Goal: Information Seeking & Learning: Learn about a topic

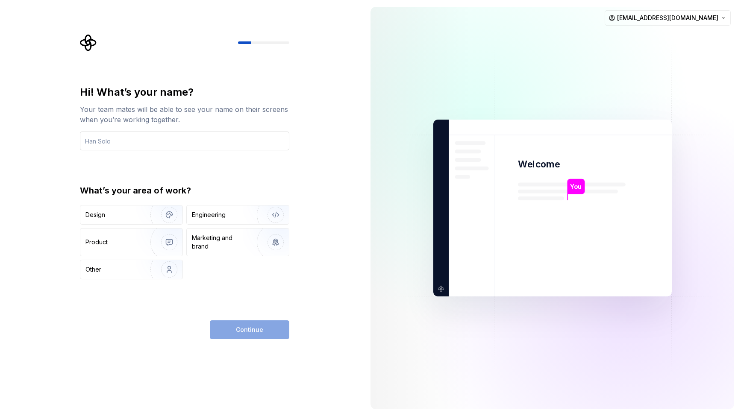
click at [120, 142] on input "text" at bounding box center [184, 141] width 209 height 19
type input "[PERSON_NAME]"
click at [321, 321] on div "Hi! What’s your name? Your team mates will be able to see your name on their sc…" at bounding box center [181, 208] width 363 height 416
click at [129, 220] on div "Design" at bounding box center [131, 214] width 102 height 19
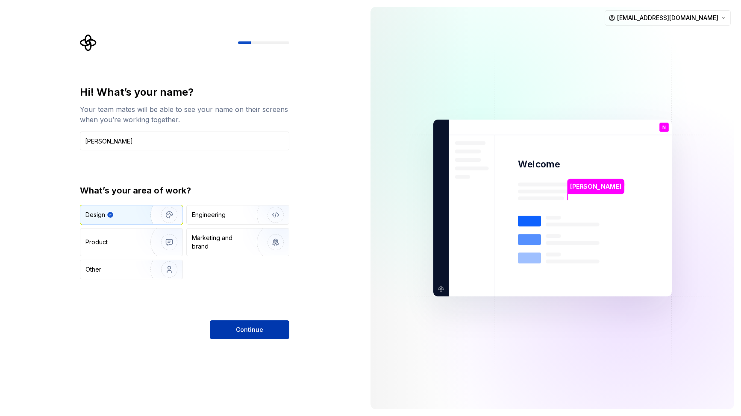
click at [262, 332] on button "Continue" at bounding box center [249, 329] width 79 height 19
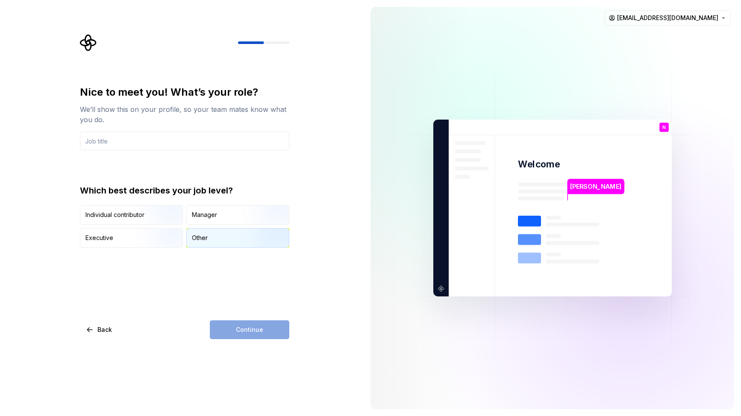
click at [225, 239] on div "Other" at bounding box center [238, 237] width 102 height 19
click at [142, 162] on div "Nice to meet you! What’s your role? We’ll show this on your profile, so your te…" at bounding box center [184, 166] width 209 height 162
click at [151, 210] on img "button" at bounding box center [162, 225] width 55 height 57
click at [146, 138] on input "text" at bounding box center [184, 141] width 209 height 19
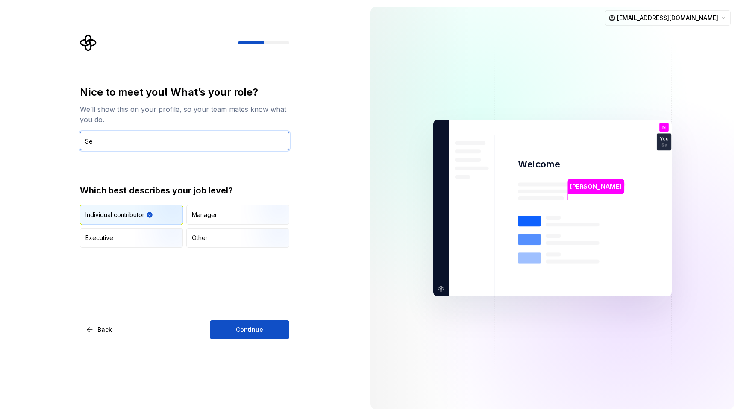
type input "S"
type input "Designer"
click at [311, 169] on div "Nice to meet you! What’s your role? We’ll show this on your profile, so your te…" at bounding box center [181, 208] width 363 height 416
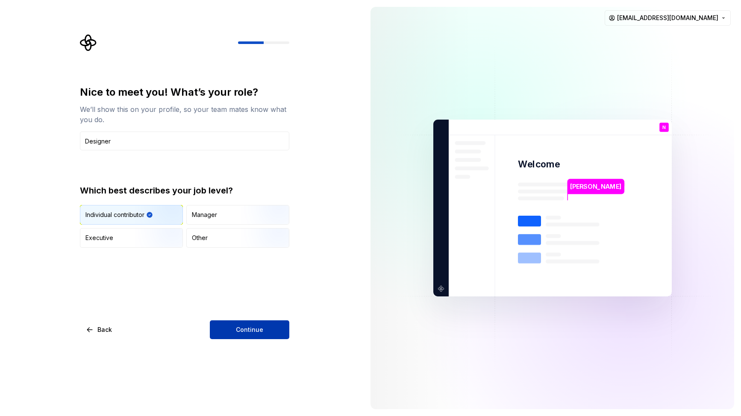
click at [225, 328] on button "Continue" at bounding box center [249, 329] width 79 height 19
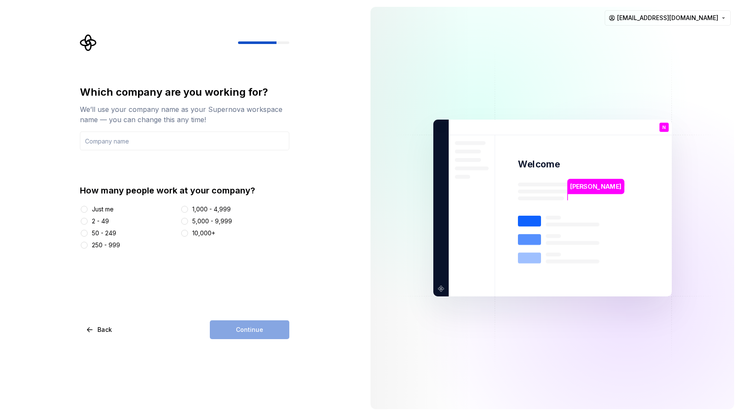
click at [100, 209] on div "Just me" at bounding box center [103, 209] width 22 height 9
click at [88, 209] on button "Just me" at bounding box center [84, 209] width 7 height 7
click at [254, 331] on div "Continue" at bounding box center [249, 329] width 79 height 19
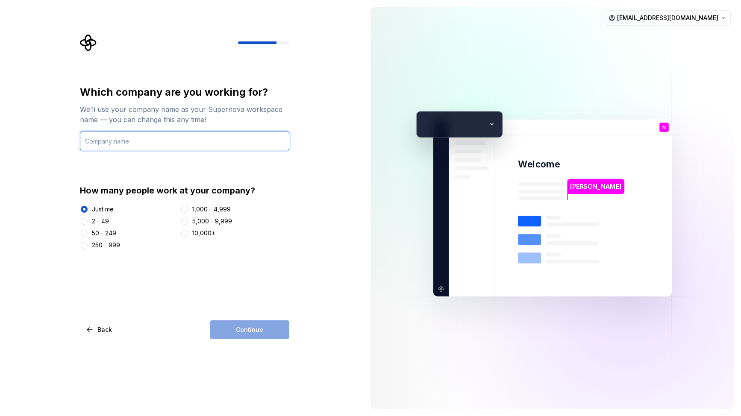
click at [118, 140] on input "text" at bounding box center [184, 141] width 209 height 19
type input "TestProject"
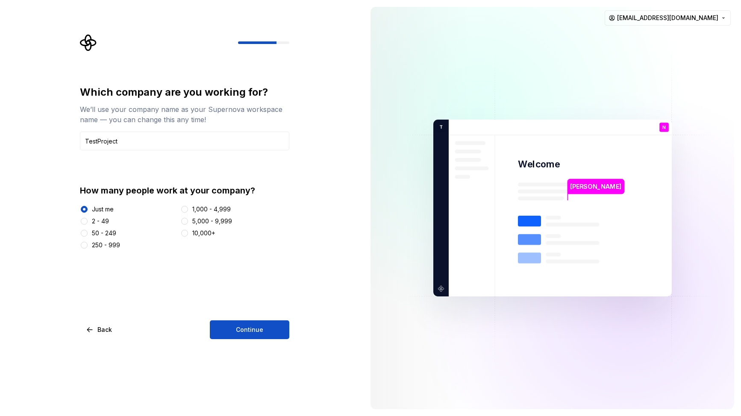
click at [302, 252] on div "Which company are you working for? We’ll use your company name as your Supernov…" at bounding box center [181, 208] width 363 height 416
click at [271, 330] on button "Continue" at bounding box center [249, 329] width 79 height 19
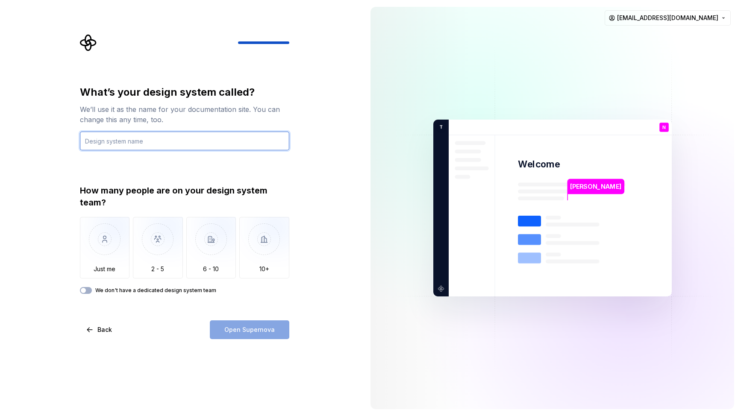
click at [119, 142] on input "text" at bounding box center [184, 141] width 209 height 19
type input "В"
type input "S"
type input "DS"
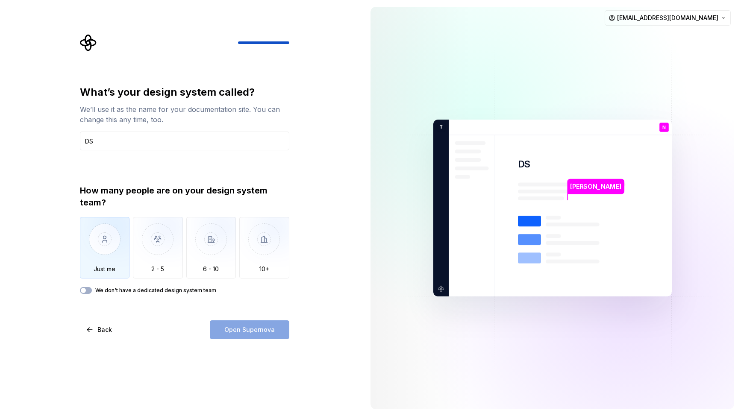
click at [110, 242] on img "button" at bounding box center [105, 245] width 50 height 57
click at [269, 334] on button "Open Supernova" at bounding box center [249, 329] width 79 height 19
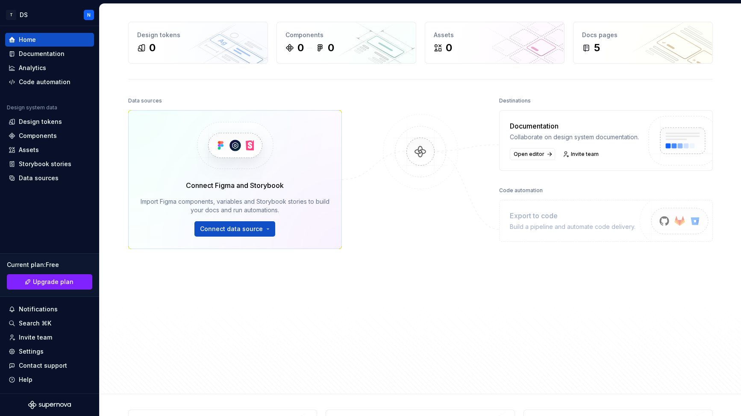
scroll to position [28, 0]
click at [55, 85] on div "Code automation" at bounding box center [45, 82] width 52 height 9
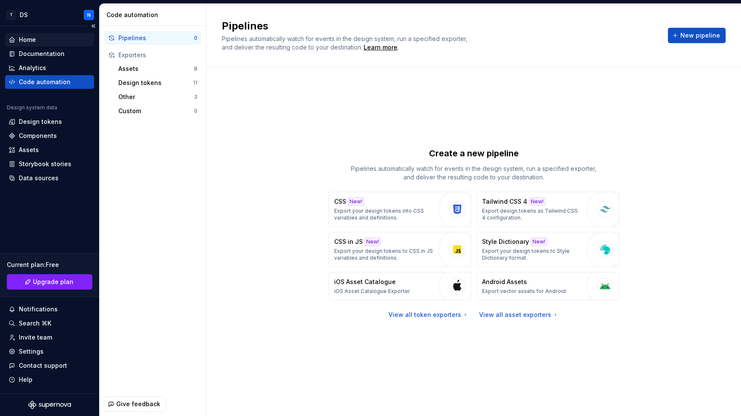
click at [50, 40] on div "Home" at bounding box center [50, 39] width 82 height 9
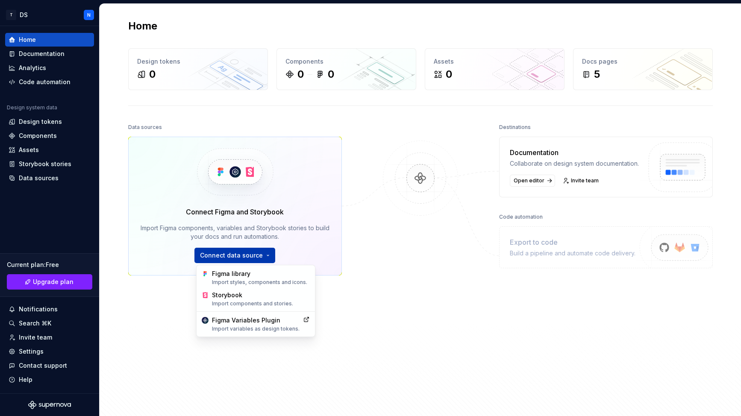
click at [248, 251] on html "T DS N Home Documentation Analytics Code automation Design system data Design t…" at bounding box center [370, 208] width 741 height 416
click at [282, 321] on div "Figma Variables Plugin Import variables as design tokens." at bounding box center [256, 324] width 88 height 16
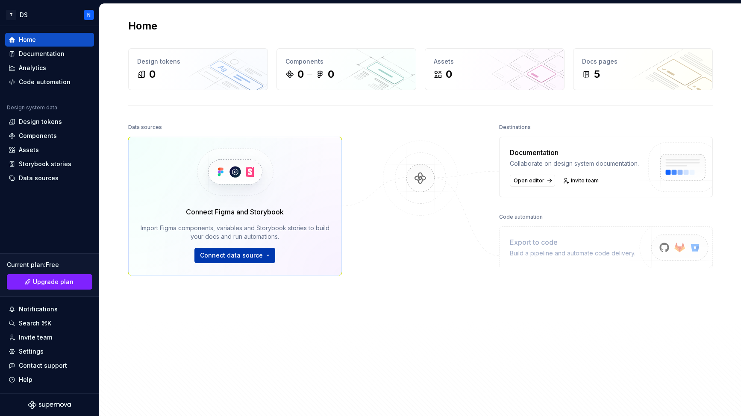
click at [246, 252] on html "T DS N Home Documentation Analytics Code automation Design system data Design t…" at bounding box center [370, 208] width 741 height 416
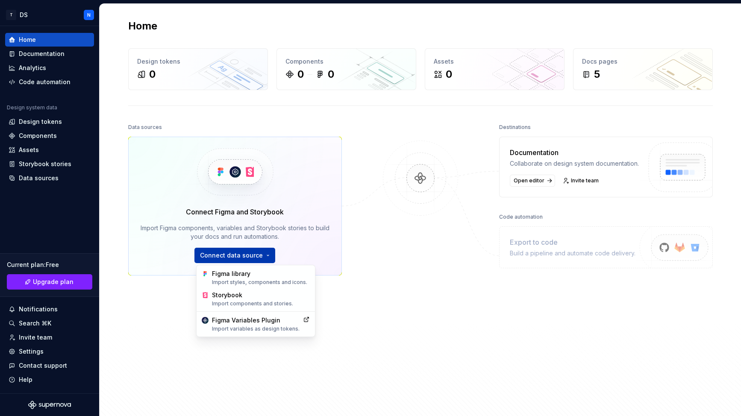
click at [244, 256] on html "T DS N Home Documentation Analytics Code automation Design system data Design t…" at bounding box center [370, 208] width 741 height 416
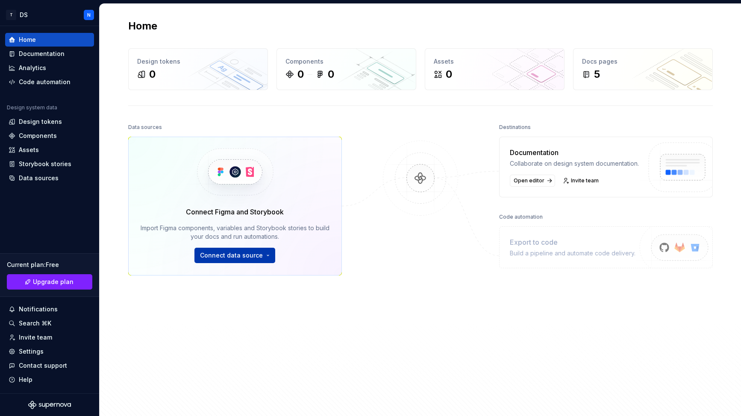
click at [244, 258] on html "T DS N Home Documentation Analytics Code automation Design system data Design t…" at bounding box center [370, 208] width 741 height 416
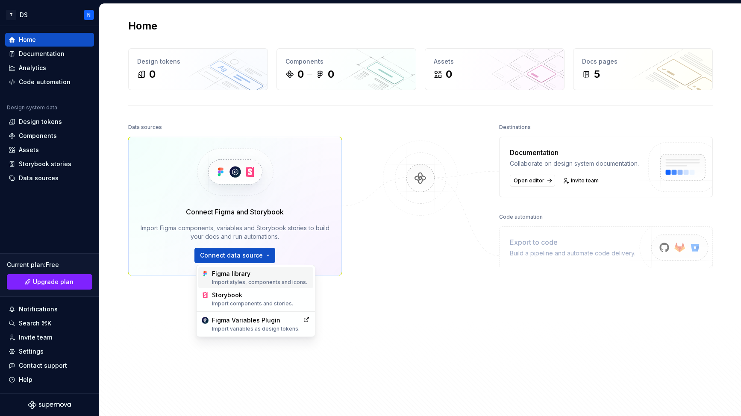
click at [230, 282] on div "Import styles, components and icons." at bounding box center [261, 282] width 98 height 7
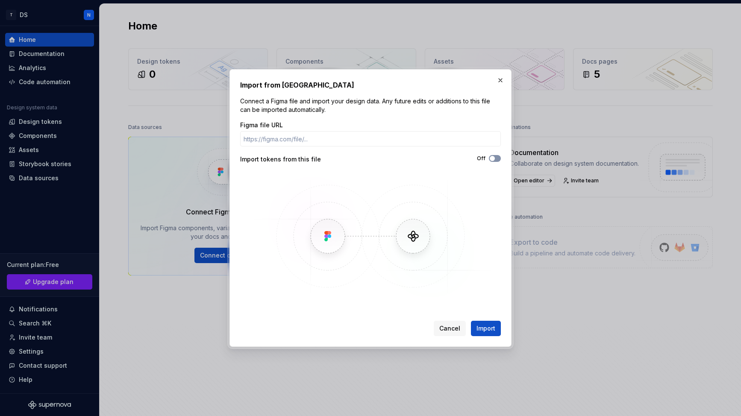
click at [496, 158] on button "Off" at bounding box center [495, 158] width 12 height 7
click at [501, 79] on button "button" at bounding box center [500, 80] width 12 height 12
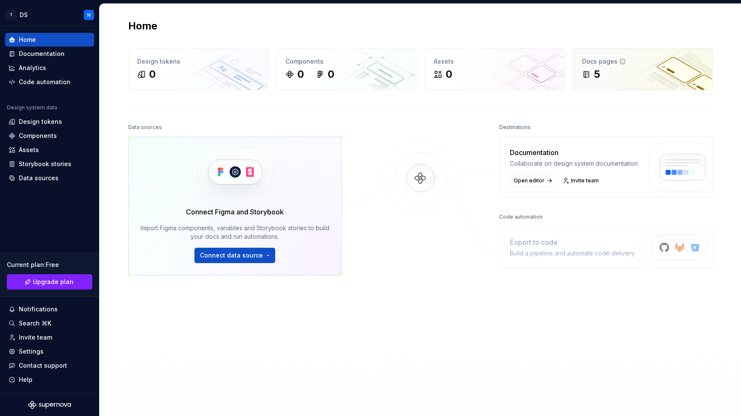
click at [605, 70] on div "5" at bounding box center [643, 74] width 122 height 14
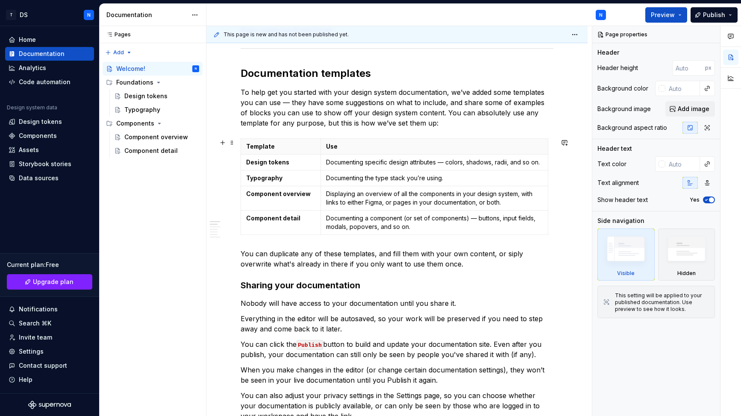
scroll to position [187, 0]
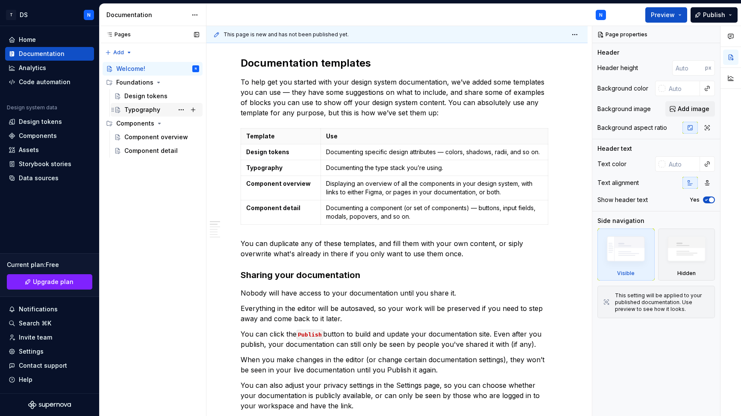
click at [153, 111] on div "Typography" at bounding box center [142, 109] width 36 height 9
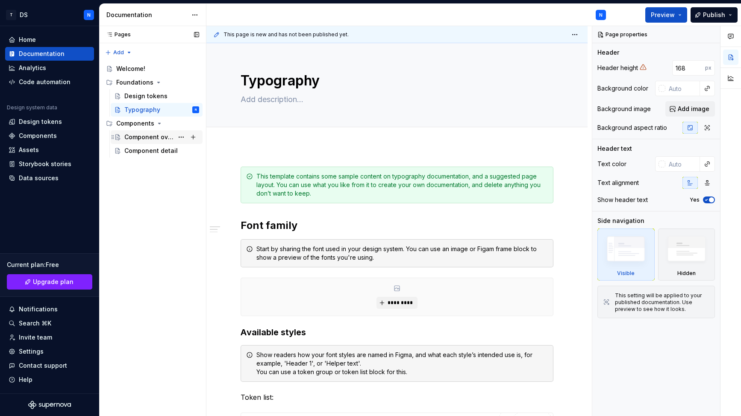
click at [141, 135] on div "Component overview" at bounding box center [148, 137] width 49 height 9
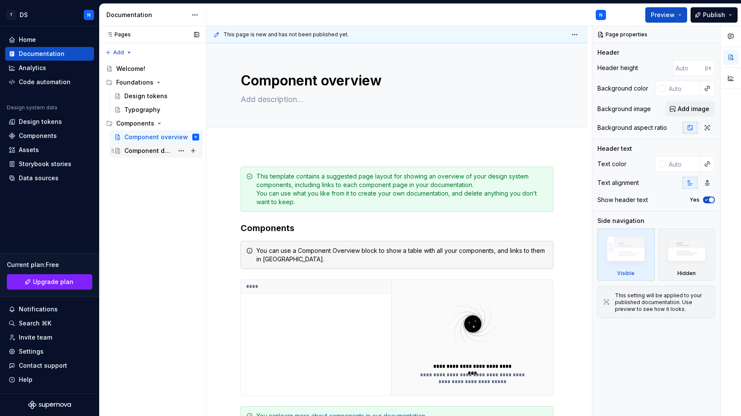
click at [136, 153] on div "Component detail" at bounding box center [148, 150] width 49 height 9
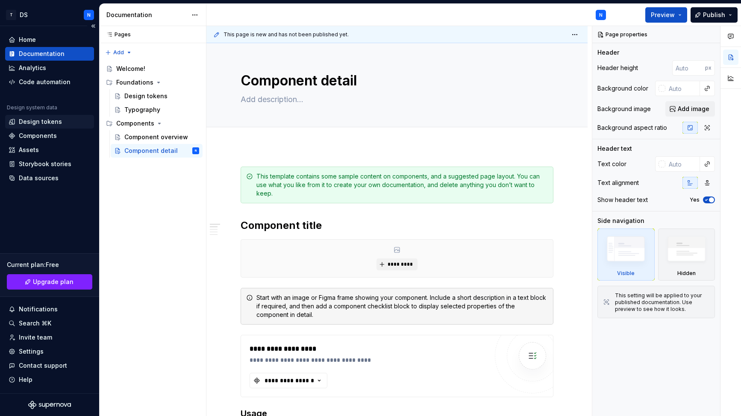
type textarea "*"
click at [50, 121] on div "Design tokens" at bounding box center [40, 121] width 43 height 9
